Goal: Task Accomplishment & Management: Use online tool/utility

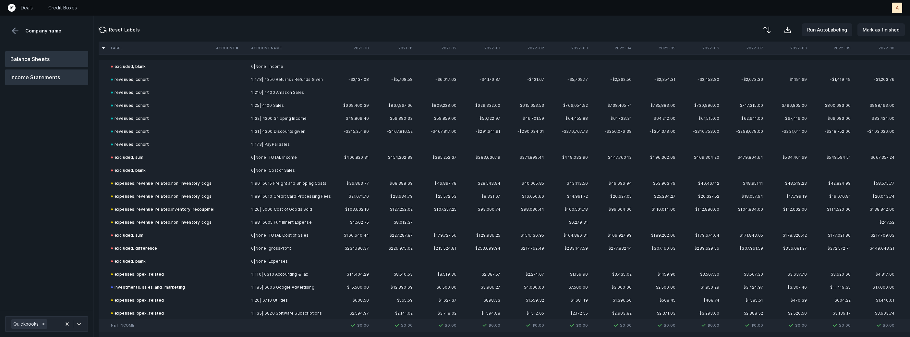
click at [58, 51] on button "Balance Sheets" at bounding box center [46, 59] width 83 height 16
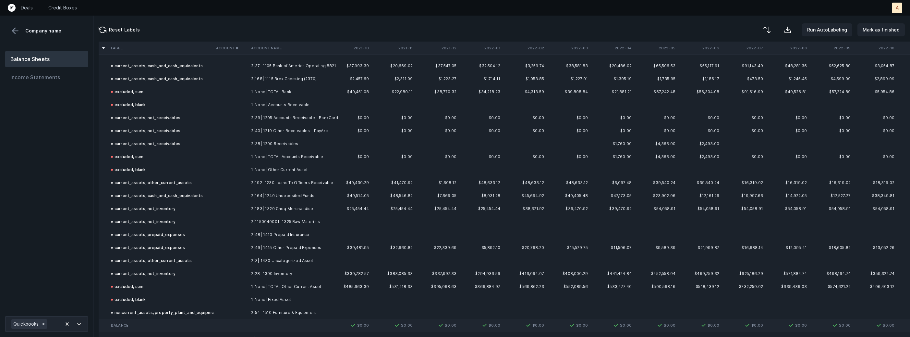
scroll to position [28, 0]
click at [238, 197] on td at bounding box center [230, 194] width 35 height 13
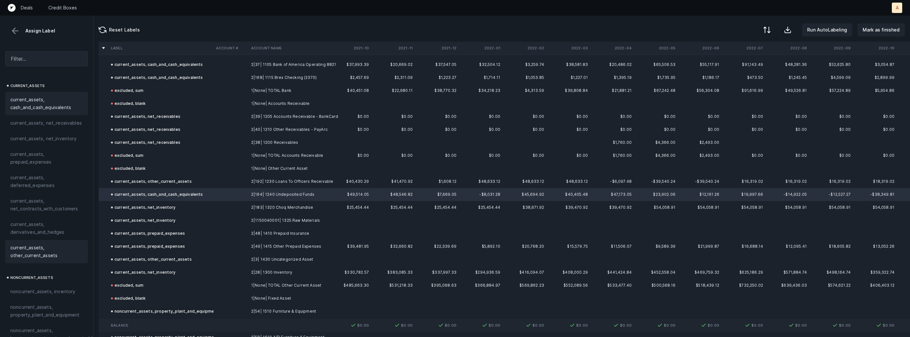
click at [49, 249] on span "current_assets, other_current_assets" at bounding box center [46, 252] width 72 height 16
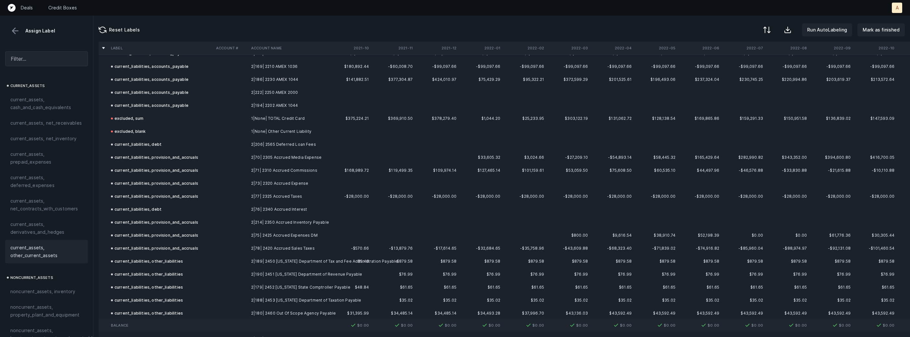
scroll to position [544, 0]
click at [231, 206] on td at bounding box center [230, 209] width 35 height 13
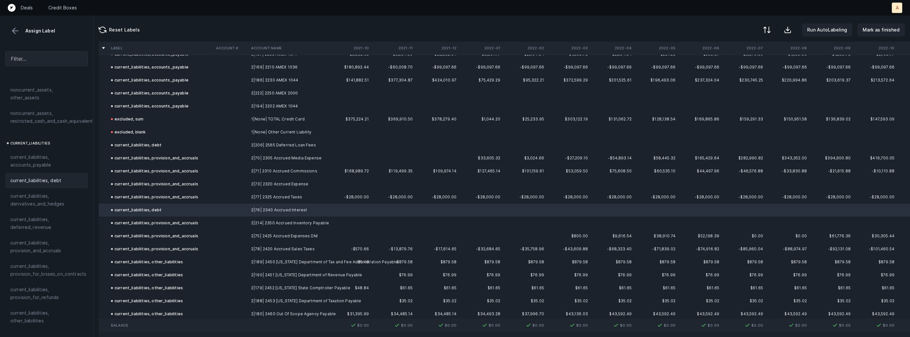
scroll to position [382, 0]
click at [44, 237] on span "current_liabilities, provision_and_accruals" at bounding box center [46, 245] width 72 height 16
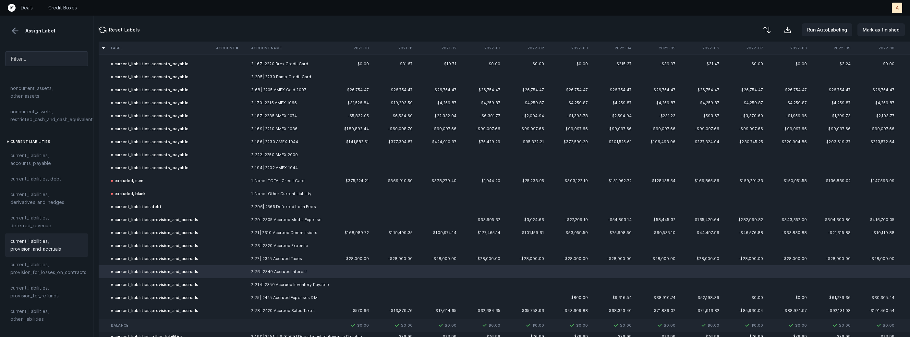
scroll to position [478, 0]
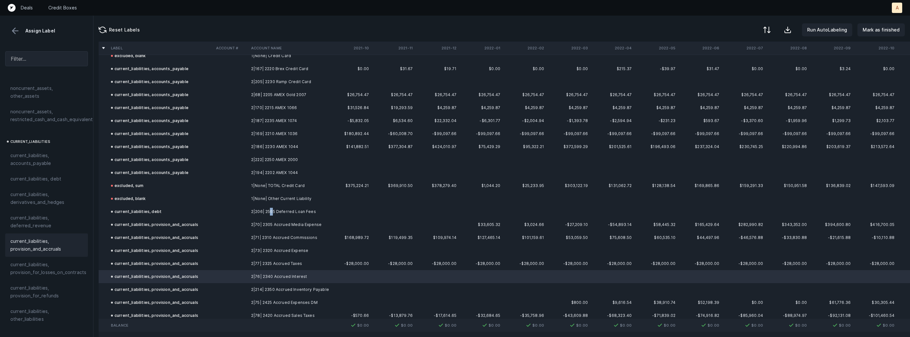
click at [271, 211] on td "2|206| 2565 Deferred Loan Fees" at bounding box center [288, 211] width 79 height 13
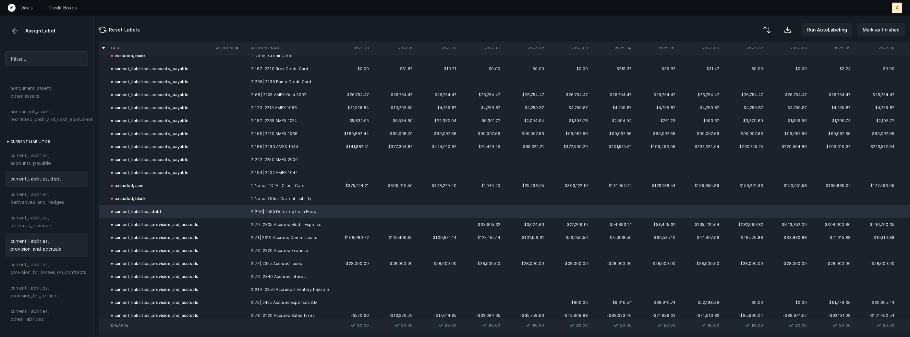
click at [50, 237] on span "current_liabilities, provision_and_accruals" at bounding box center [46, 245] width 72 height 16
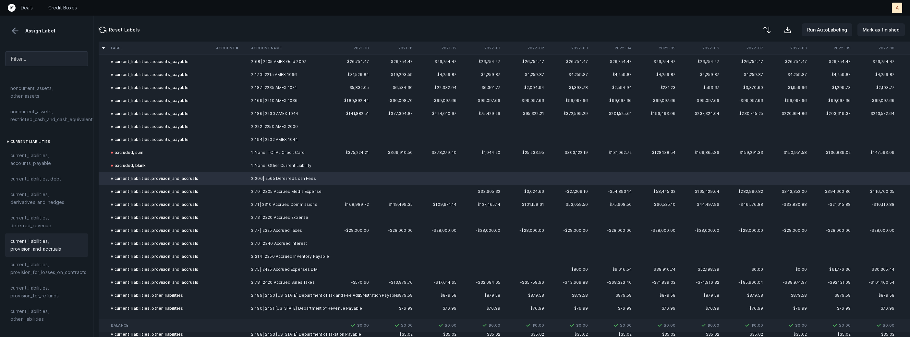
scroll to position [521, 0]
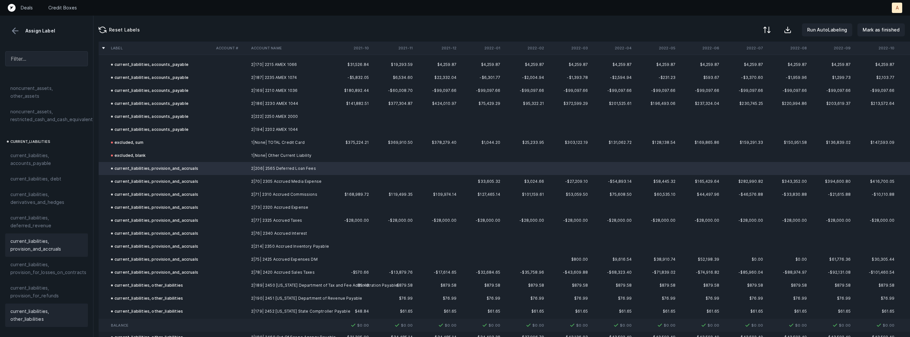
click at [36, 312] on span "current_liabilities, other_liabilities" at bounding box center [46, 315] width 72 height 16
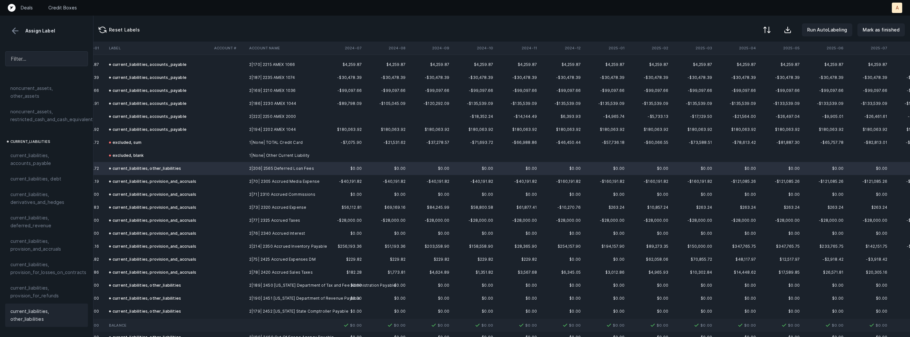
scroll to position [521, 1520]
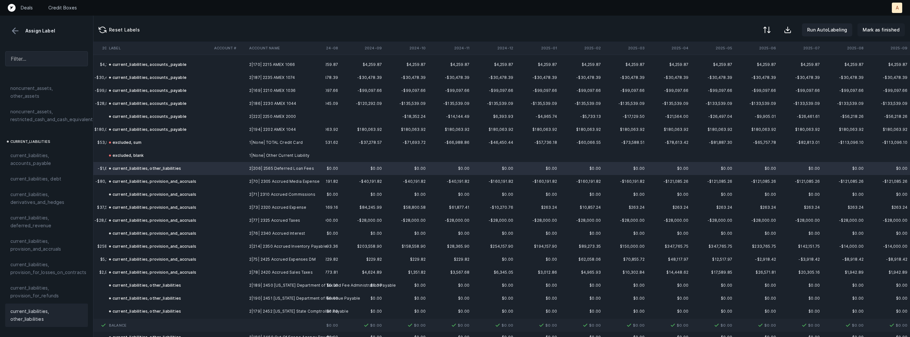
click at [882, 30] on p "Mark as finished" at bounding box center [881, 30] width 37 height 8
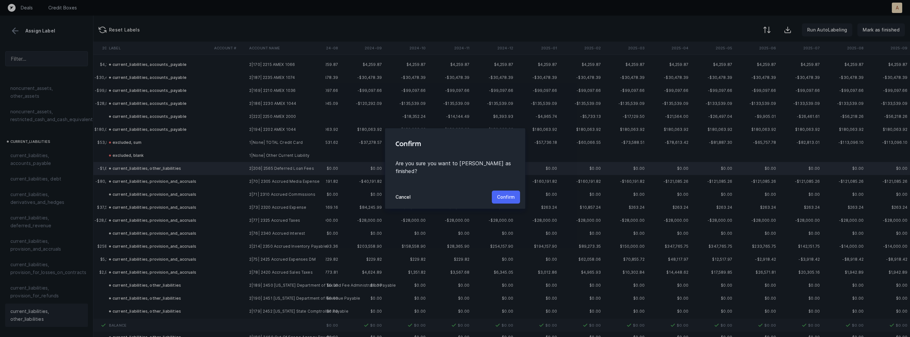
click at [511, 195] on p "Confirm" at bounding box center [506, 197] width 18 height 8
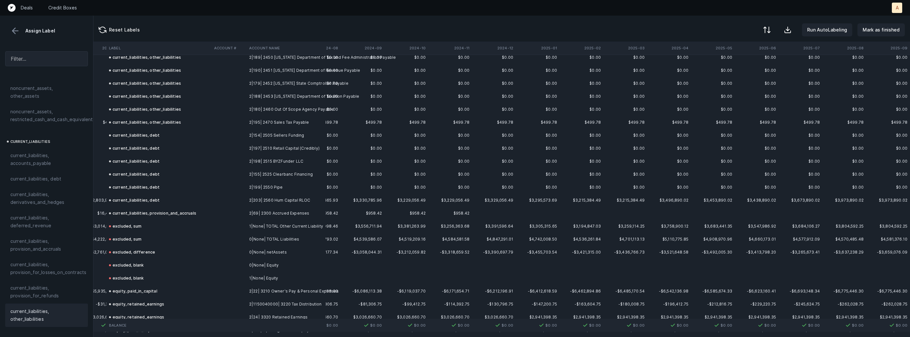
scroll to position [755, 1520]
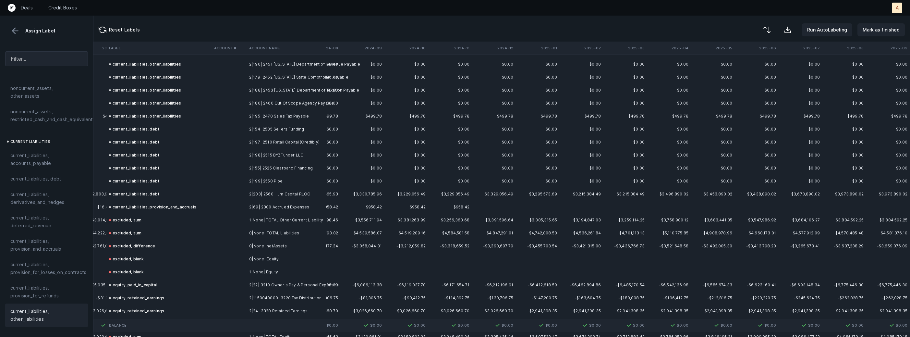
click at [257, 130] on td "2|154| 2505 Sellers Funding" at bounding box center [286, 129] width 79 height 13
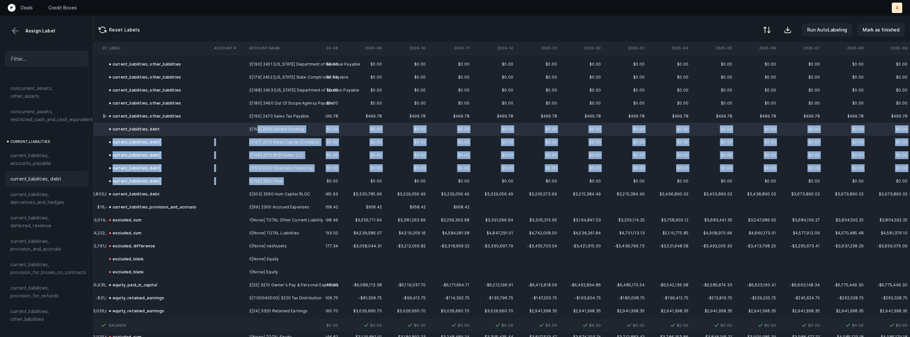
click at [277, 185] on td "2|199| 2550 Pipe" at bounding box center [286, 181] width 79 height 13
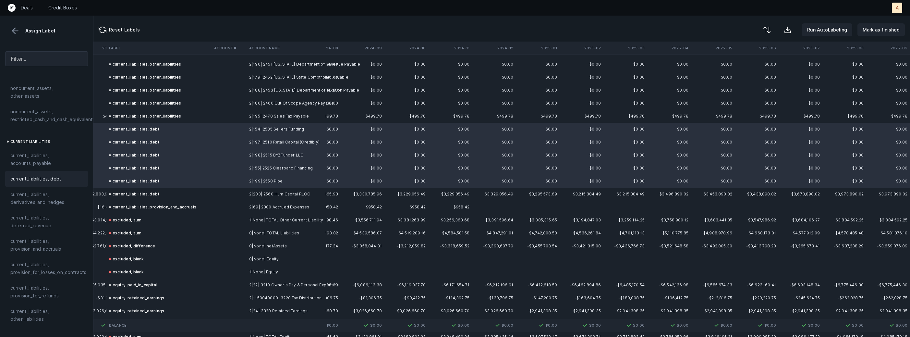
click at [29, 175] on span "current_liabilities, debt" at bounding box center [35, 179] width 51 height 8
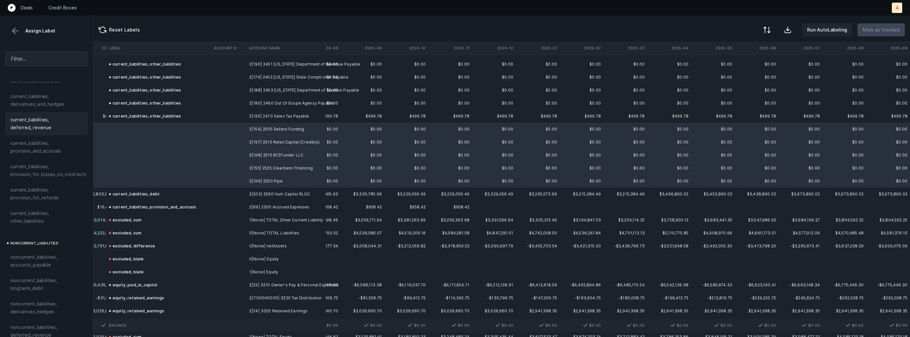
scroll to position [486, 0]
click at [35, 204] on span "current_liabilities, other_liabilities" at bounding box center [46, 212] width 72 height 16
